Goal: Feedback & Contribution: Submit feedback/report problem

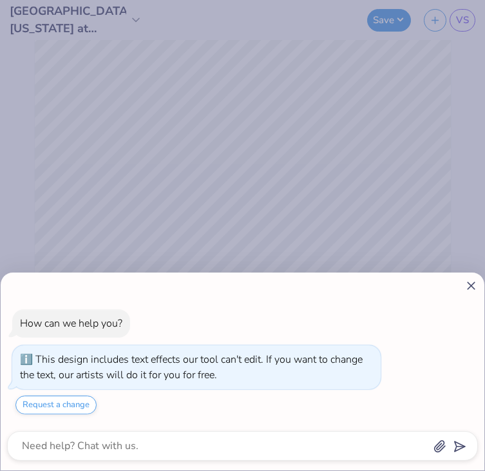
click at [479, 288] on div "How can we help you? This design includes text effects our tool can't edit. If …" at bounding box center [242, 371] width 483 height 198
click at [471, 285] on line at bounding box center [470, 285] width 7 height 7
type textarea "x"
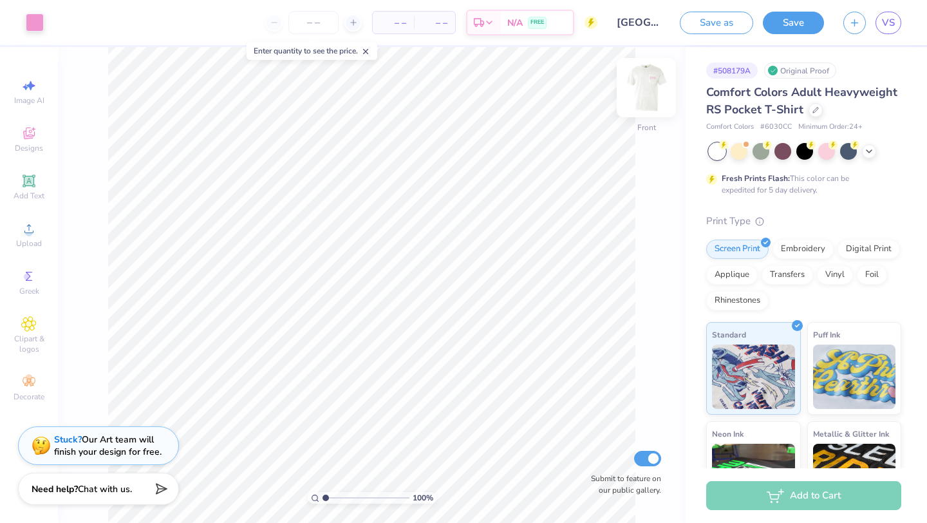
click at [484, 90] on img at bounding box center [646, 87] width 51 height 51
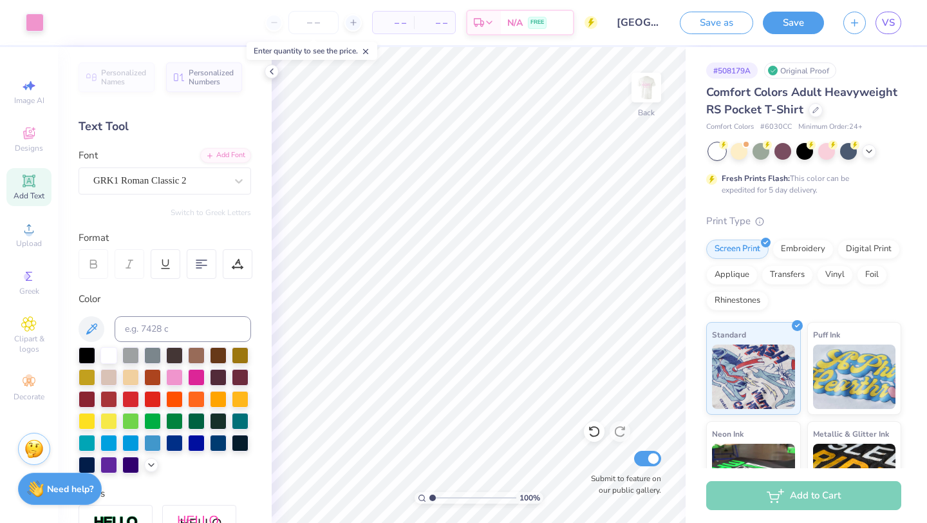
click at [27, 175] on icon at bounding box center [28, 180] width 15 height 15
type textarea "new mem cocktail"
click at [178, 373] on div at bounding box center [174, 376] width 17 height 17
click at [484, 86] on img at bounding box center [646, 87] width 51 height 51
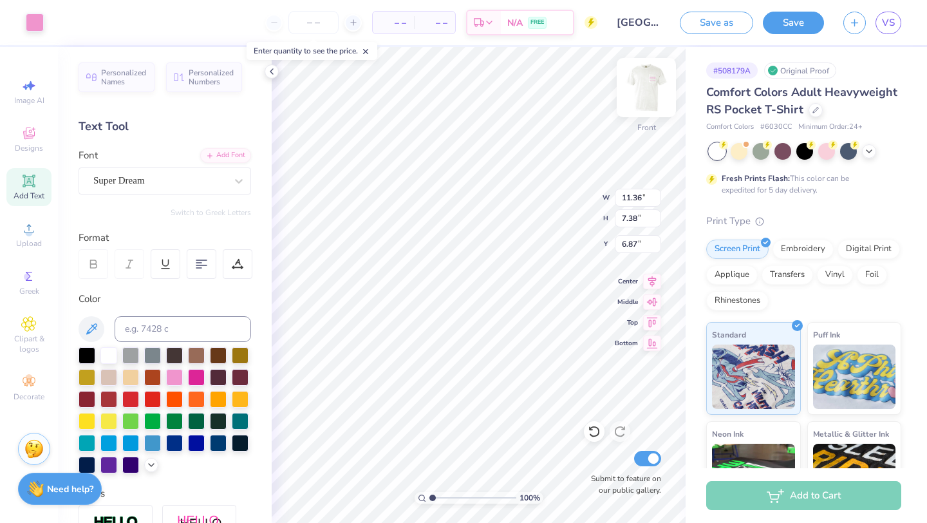
click at [484, 82] on img at bounding box center [646, 87] width 51 height 51
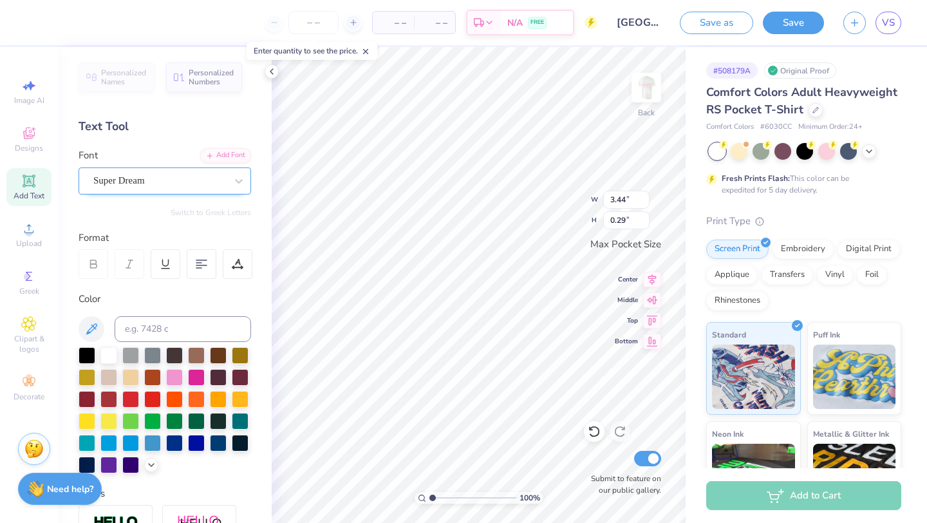
click at [155, 180] on div "Super Dream" at bounding box center [159, 181] width 135 height 20
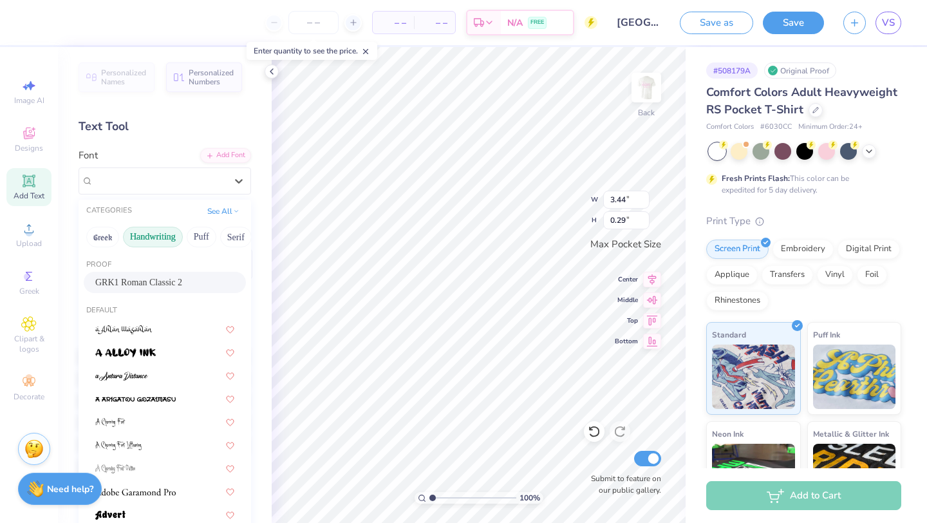
click at [155, 236] on button "Handwriting" at bounding box center [153, 237] width 60 height 21
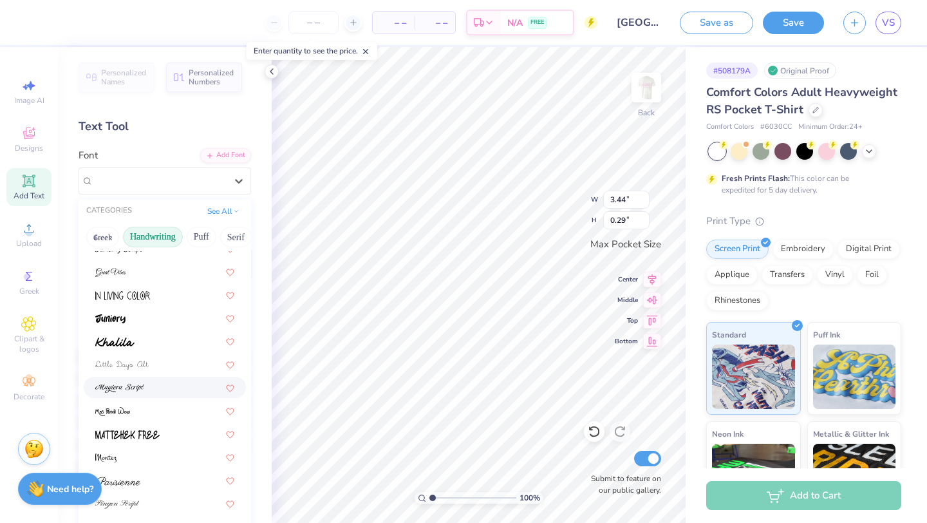
scroll to position [292, 0]
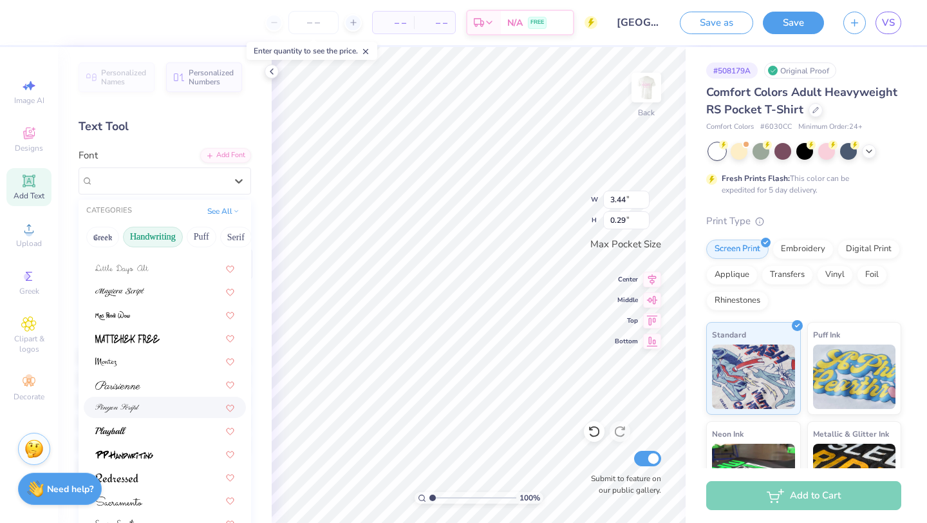
click at [140, 400] on div at bounding box center [165, 407] width 162 height 21
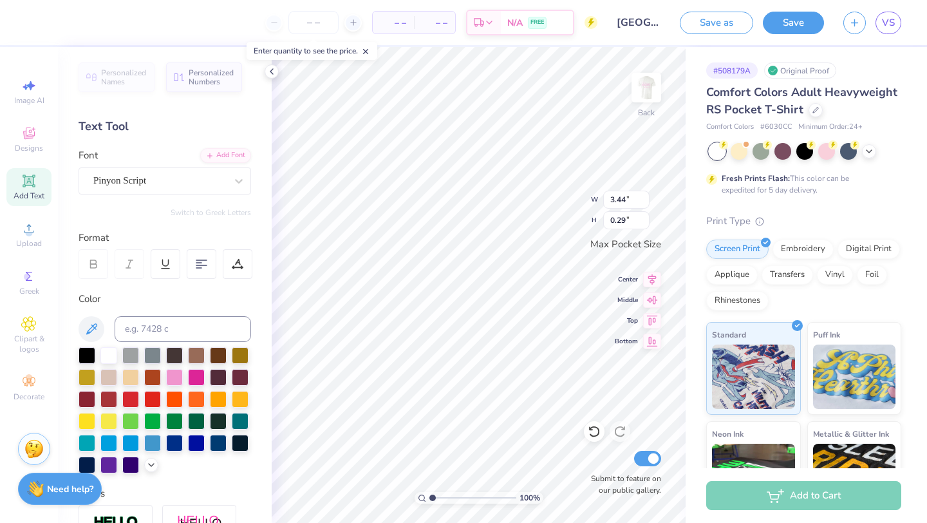
type input "2.77"
type input "0.33"
click at [484, 88] on img at bounding box center [646, 87] width 51 height 51
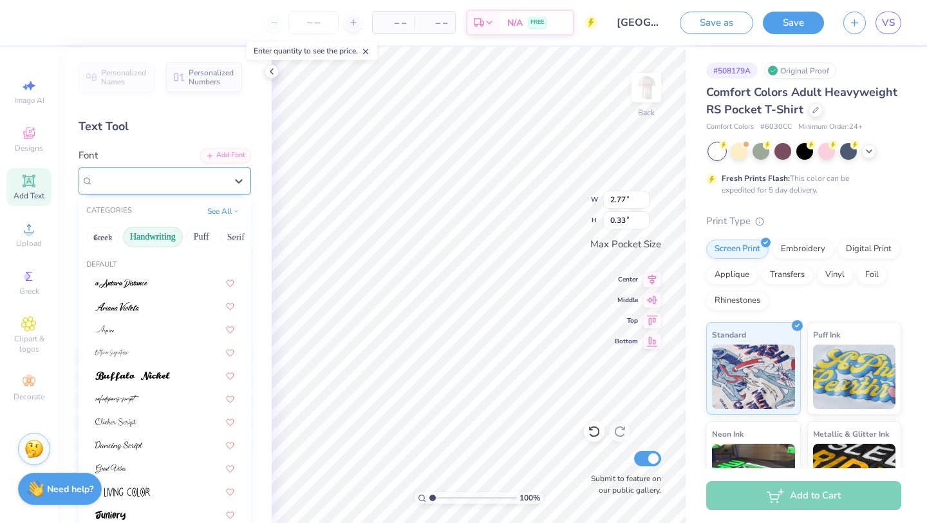
click at [157, 180] on div "Pinyon Script" at bounding box center [159, 181] width 135 height 20
click at [148, 309] on div at bounding box center [164, 306] width 139 height 14
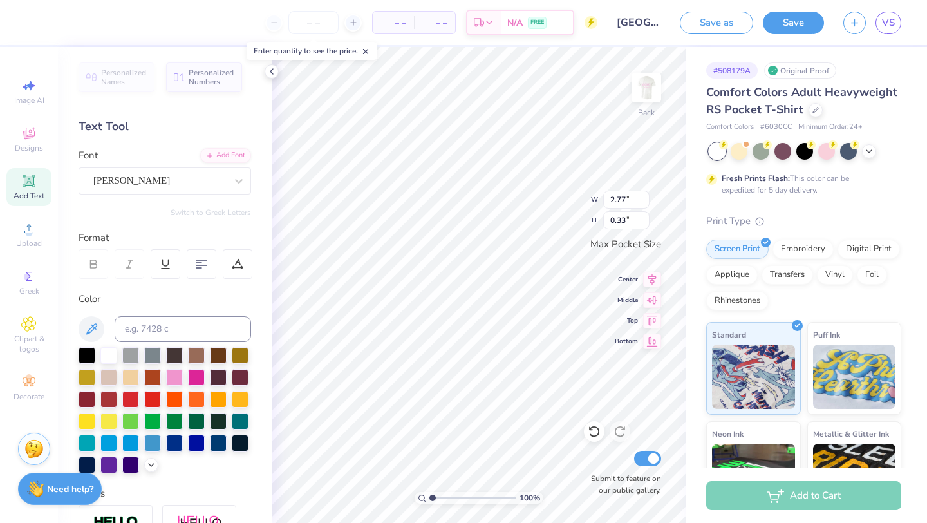
type input "1.85"
type input "0.23"
click at [192, 182] on div "[PERSON_NAME]" at bounding box center [159, 181] width 135 height 20
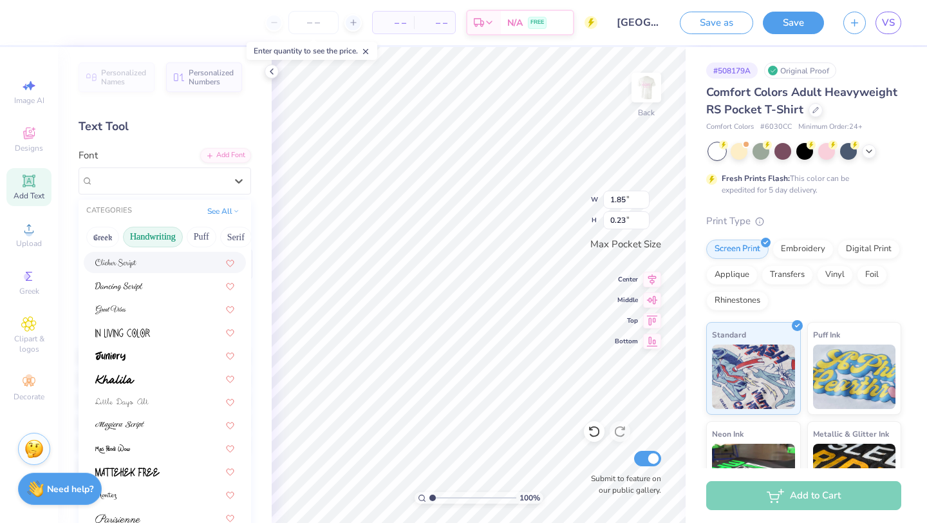
scroll to position [259, 0]
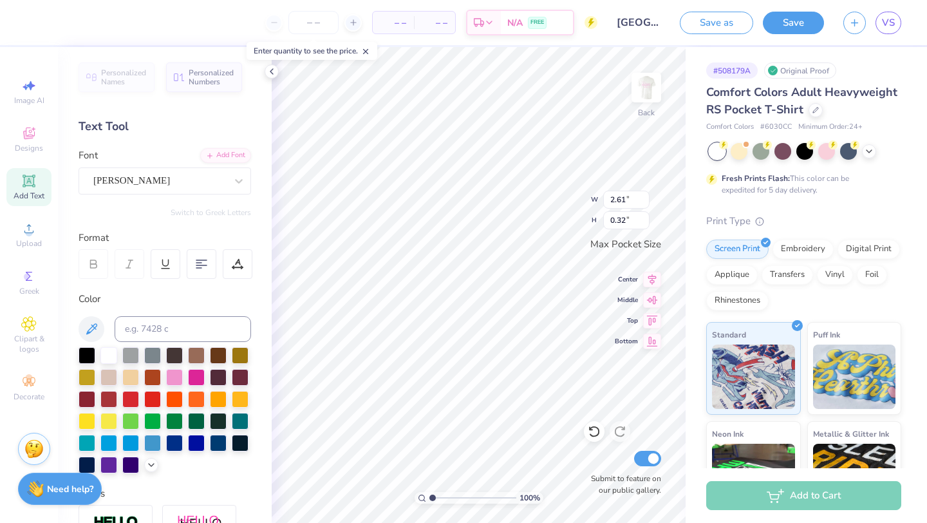
type input "2.61"
type input "0.32"
type input "3.38"
type input "0.41"
click at [484, 94] on img at bounding box center [646, 87] width 51 height 51
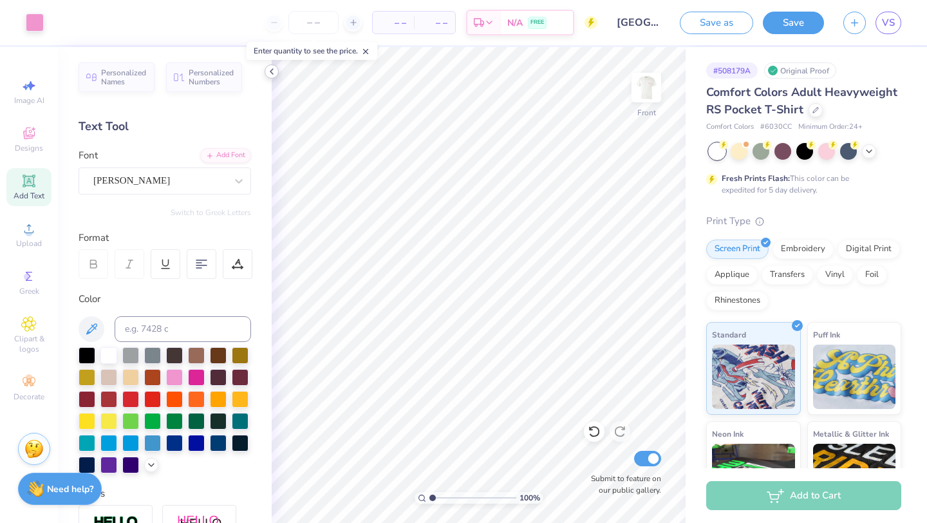
click at [270, 74] on icon at bounding box center [271, 71] width 10 height 10
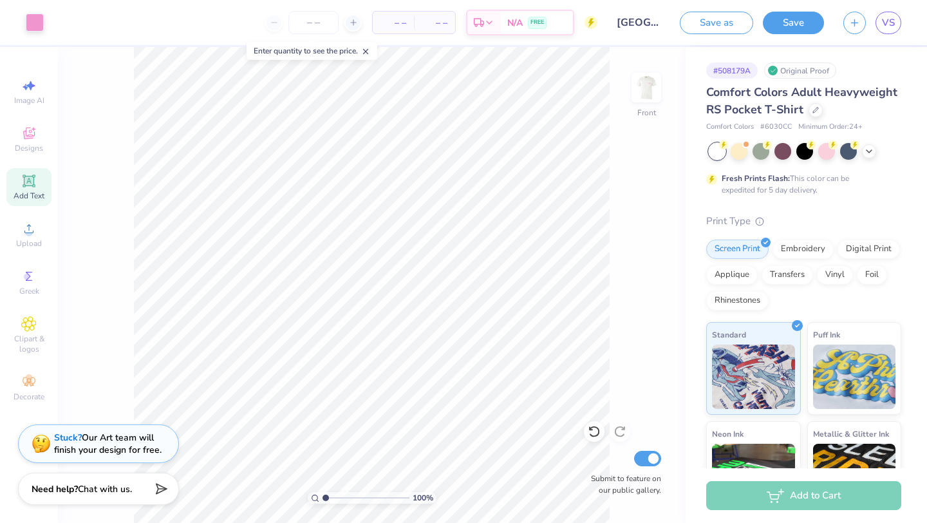
click at [121, 443] on div "Stuck? Our Art team will finish your design for free." at bounding box center [107, 443] width 107 height 24
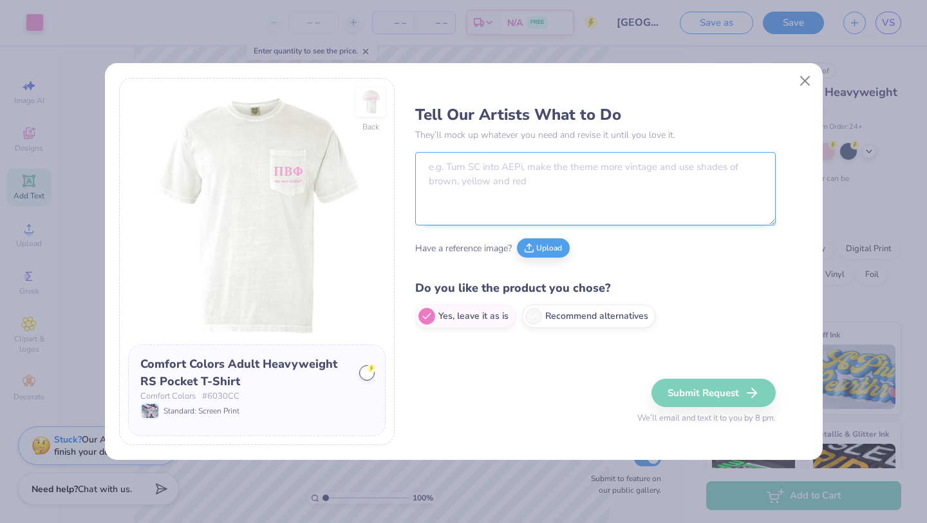
click at [482, 176] on textarea at bounding box center [595, 188] width 360 height 73
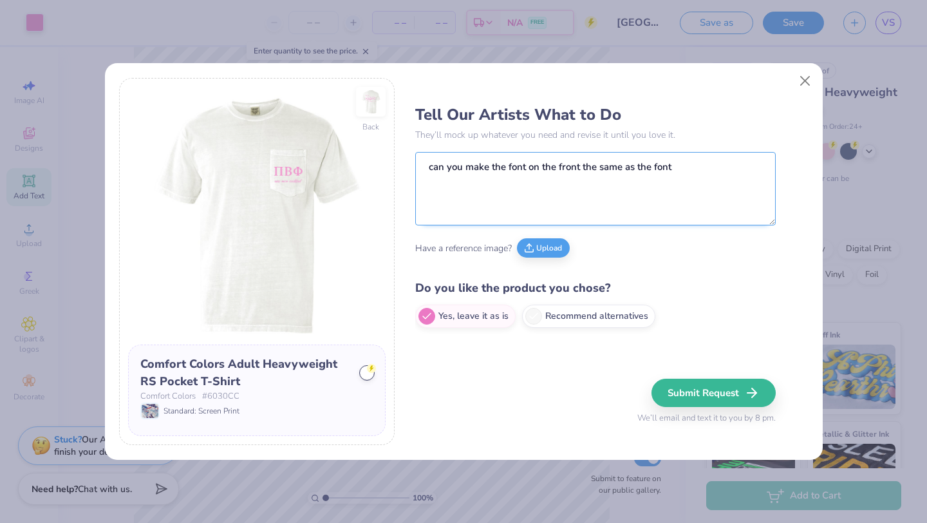
click at [484, 169] on textarea "can you make the font on the front the same as the font" at bounding box center [595, 188] width 360 height 73
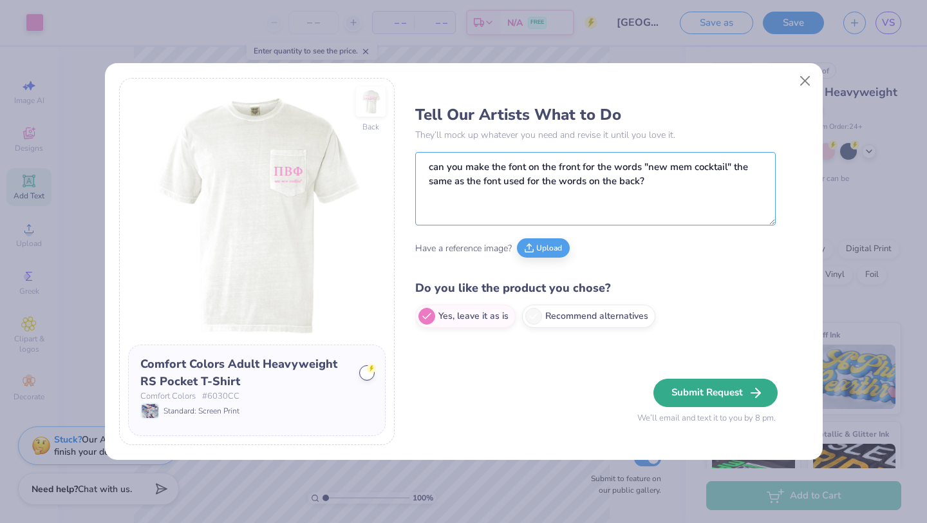
type textarea "can you make the font on the front for the words "new mem cocktail" the same as…"
click at [484, 386] on button "Submit Request" at bounding box center [715, 392] width 124 height 28
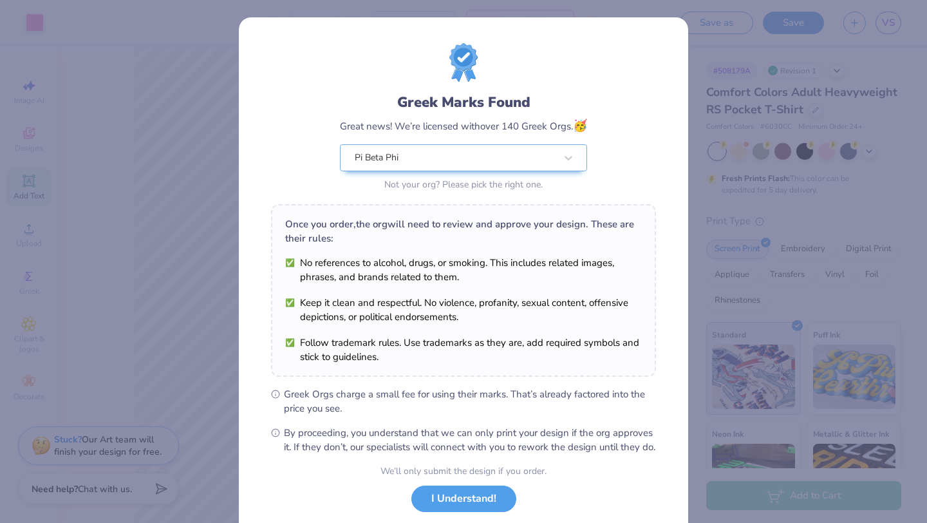
scroll to position [80, 0]
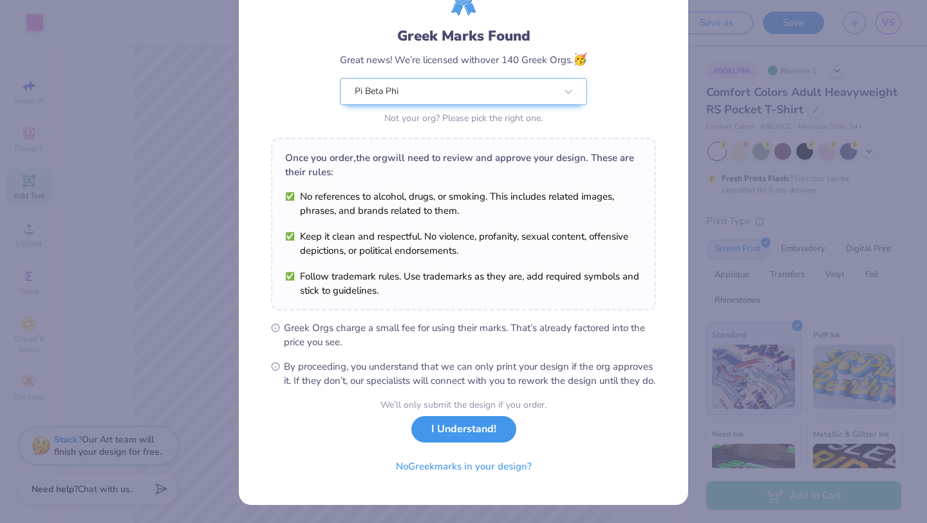
click at [484, 431] on button "I Understand!" at bounding box center [463, 429] width 105 height 26
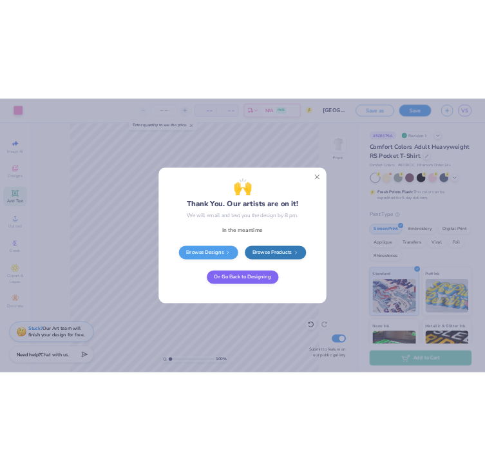
scroll to position [0, 0]
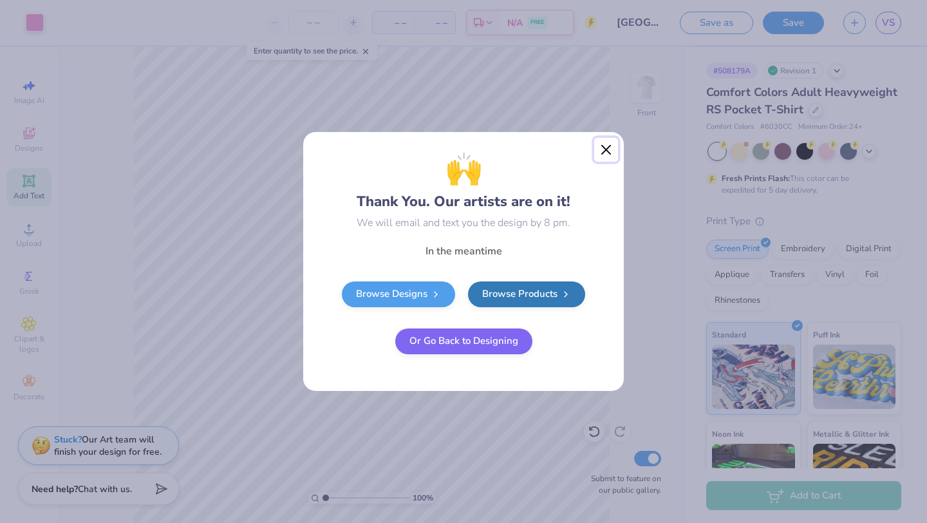
click at [484, 152] on button "Close" at bounding box center [606, 150] width 24 height 24
